Goal: Task Accomplishment & Management: Use online tool/utility

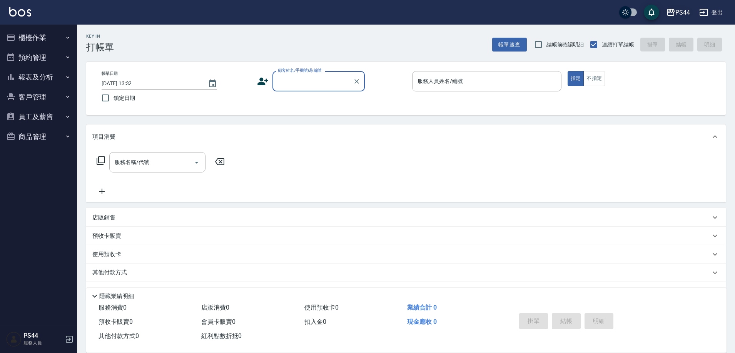
click at [683, 11] on div "PS44" at bounding box center [682, 13] width 15 height 10
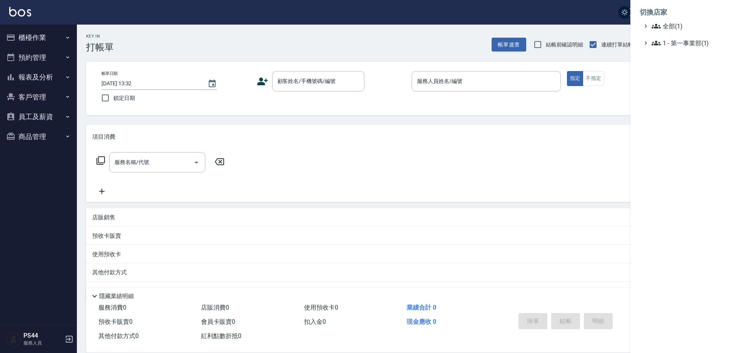
click at [607, 120] on div at bounding box center [369, 176] width 738 height 353
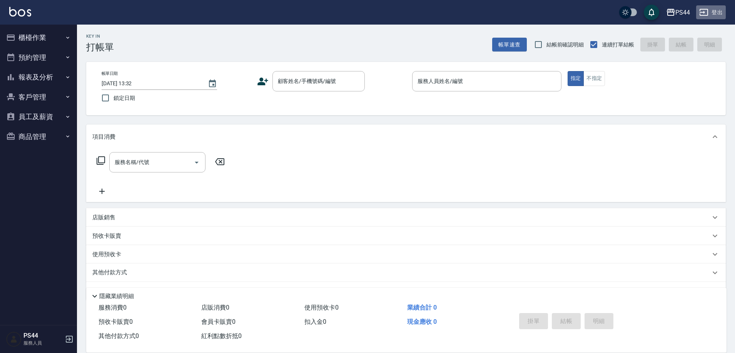
click at [715, 11] on button "登出" at bounding box center [711, 12] width 30 height 14
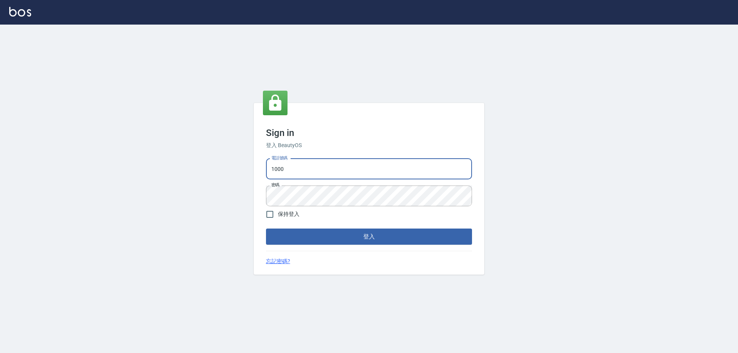
click at [371, 165] on input "1000" at bounding box center [369, 169] width 206 height 21
click at [312, 170] on input "1000" at bounding box center [369, 169] width 206 height 21
type input "1"
type input "0977061868"
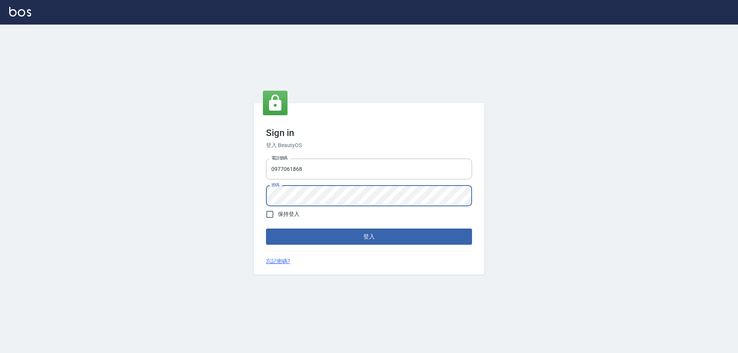
click at [266, 229] on button "登入" at bounding box center [369, 237] width 206 height 16
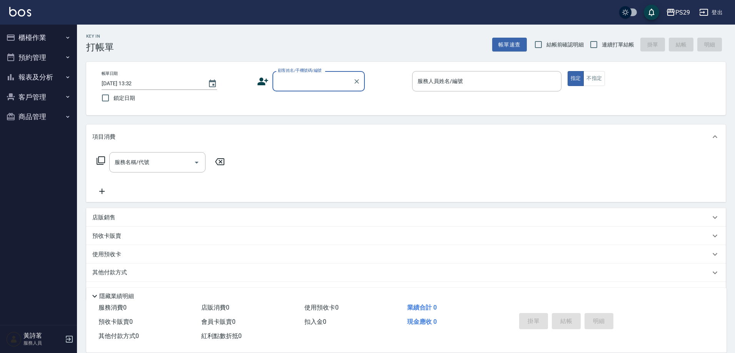
click at [529, 199] on div "服務名稱/代號 服務名稱/代號" at bounding box center [405, 175] width 639 height 53
click at [350, 83] on input "顧客姓名/手機號碼/編號" at bounding box center [313, 81] width 74 height 13
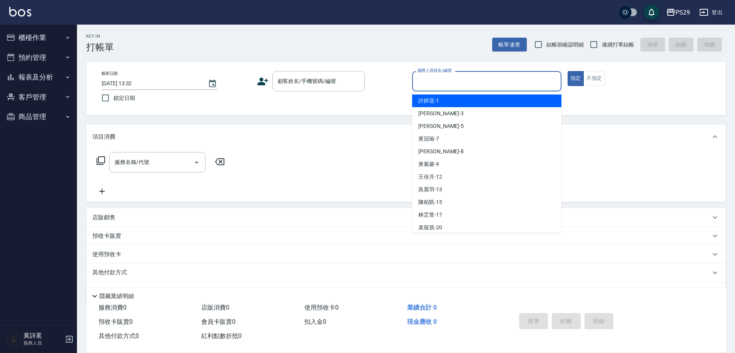
click at [447, 78] on input "服務人員姓名/編號" at bounding box center [486, 81] width 142 height 13
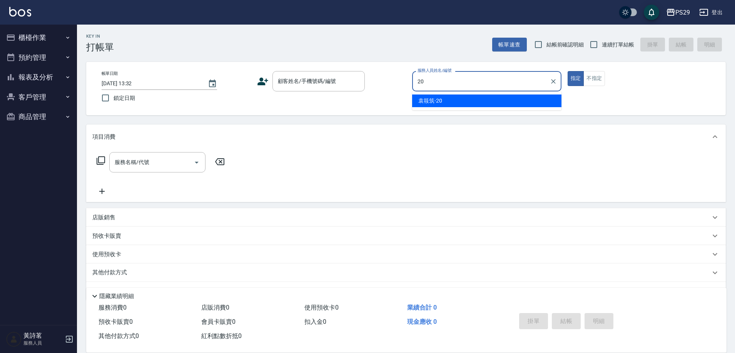
type input "20"
